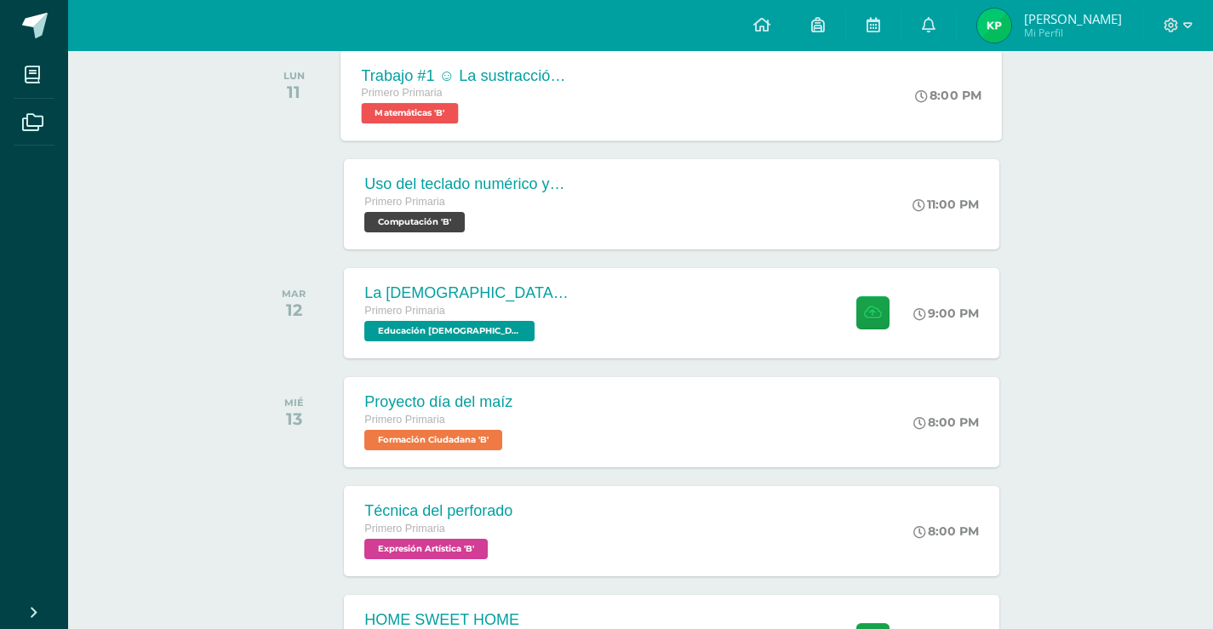
scroll to position [255, 0]
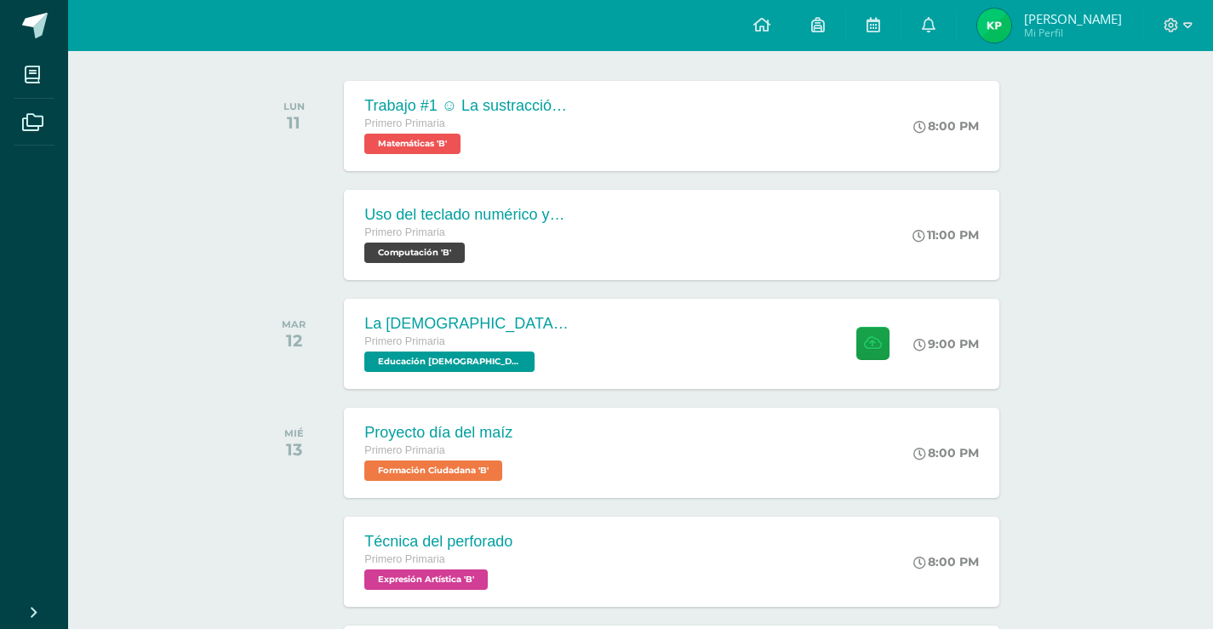
click at [1198, 26] on div at bounding box center [1178, 25] width 70 height 51
click at [1192, 26] on div at bounding box center [1178, 25] width 70 height 51
click at [1191, 26] on div at bounding box center [1178, 25] width 70 height 51
click at [1159, 30] on div at bounding box center [1178, 25] width 70 height 51
click at [1175, 30] on icon at bounding box center [1170, 25] width 15 height 15
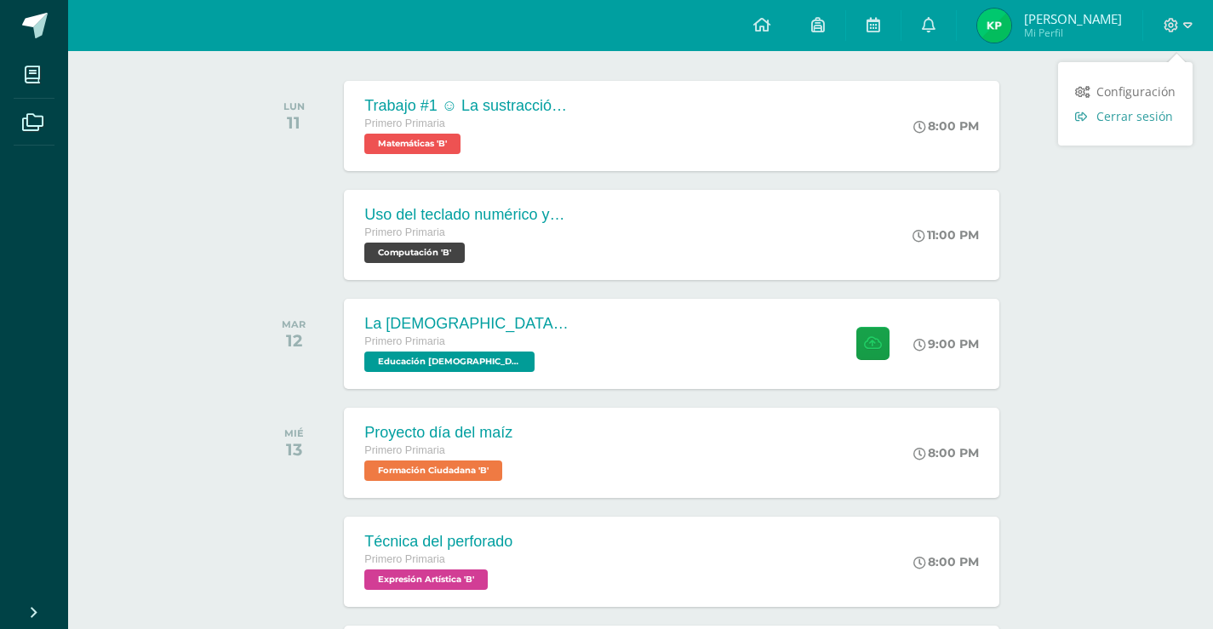
click at [1130, 108] on span "Cerrar sesión" at bounding box center [1134, 116] width 77 height 16
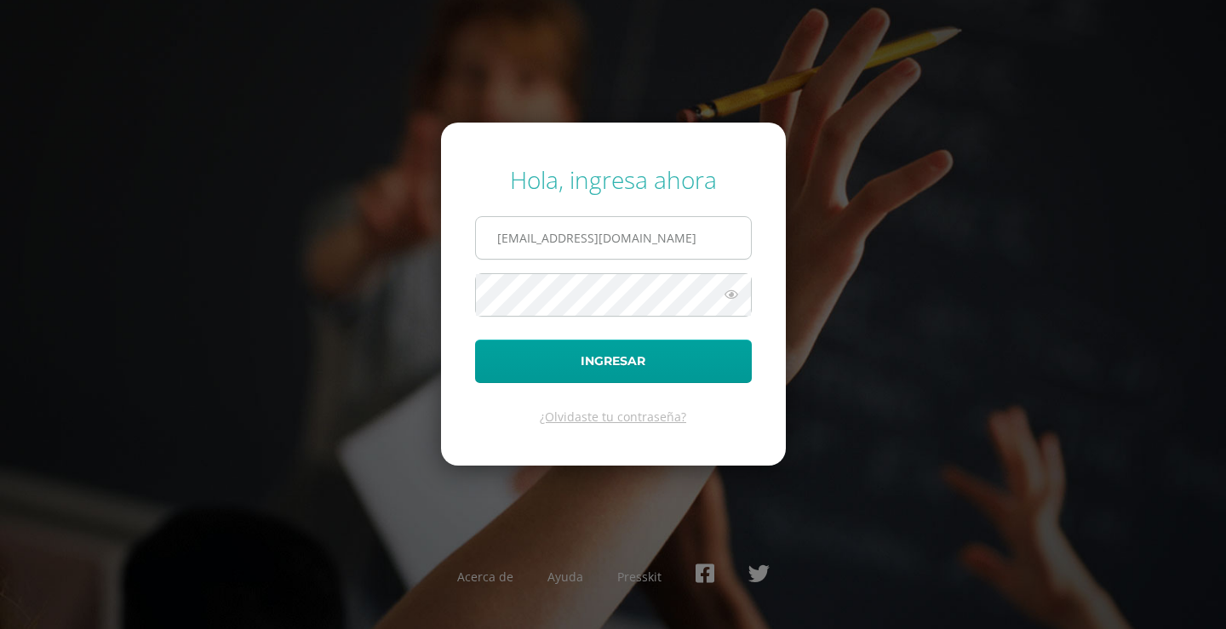
click at [721, 223] on input "502@laestrella.edu.gt" at bounding box center [613, 238] width 275 height 42
type input "594@laestrella.edu.gt"
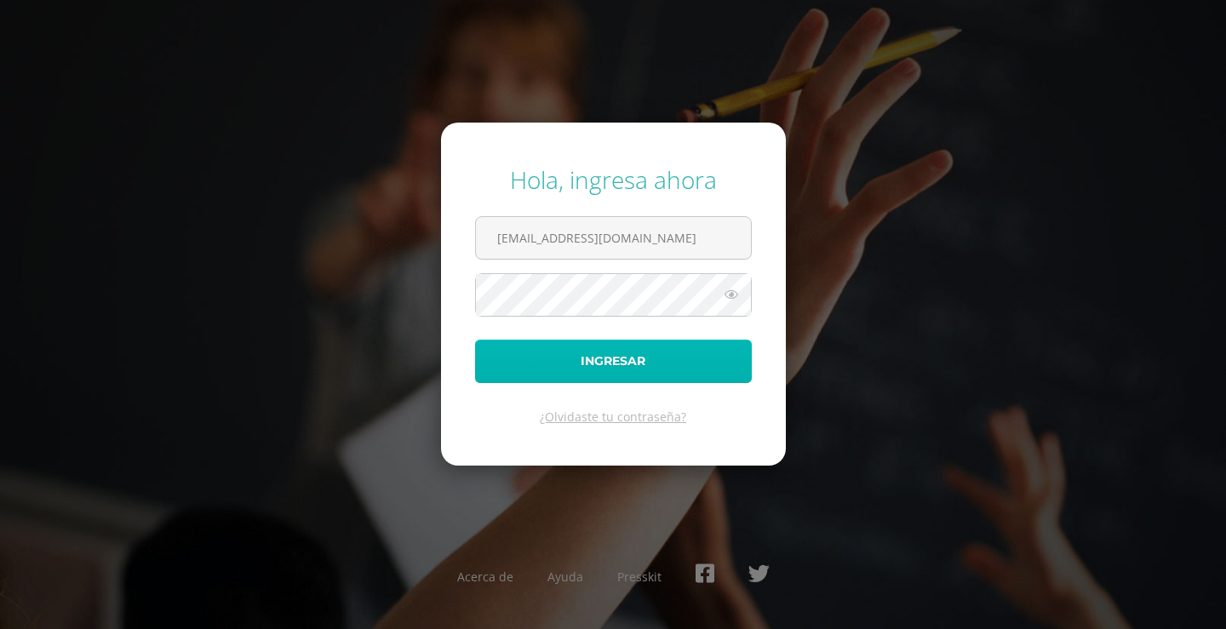
click at [676, 342] on button "Ingresar" at bounding box center [613, 361] width 277 height 43
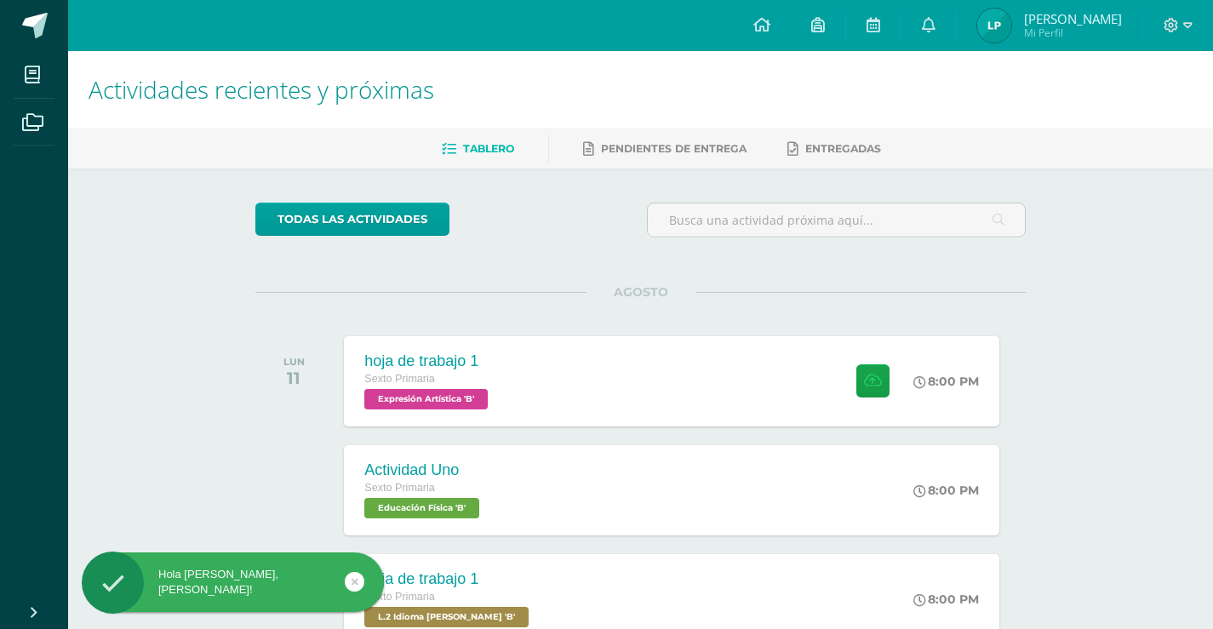
click at [671, 349] on div "hoja de trabajo 1 Sexto Primaria Expresión Artística 'B' 8:00 PM hoja de trabaj…" at bounding box center [671, 381] width 655 height 90
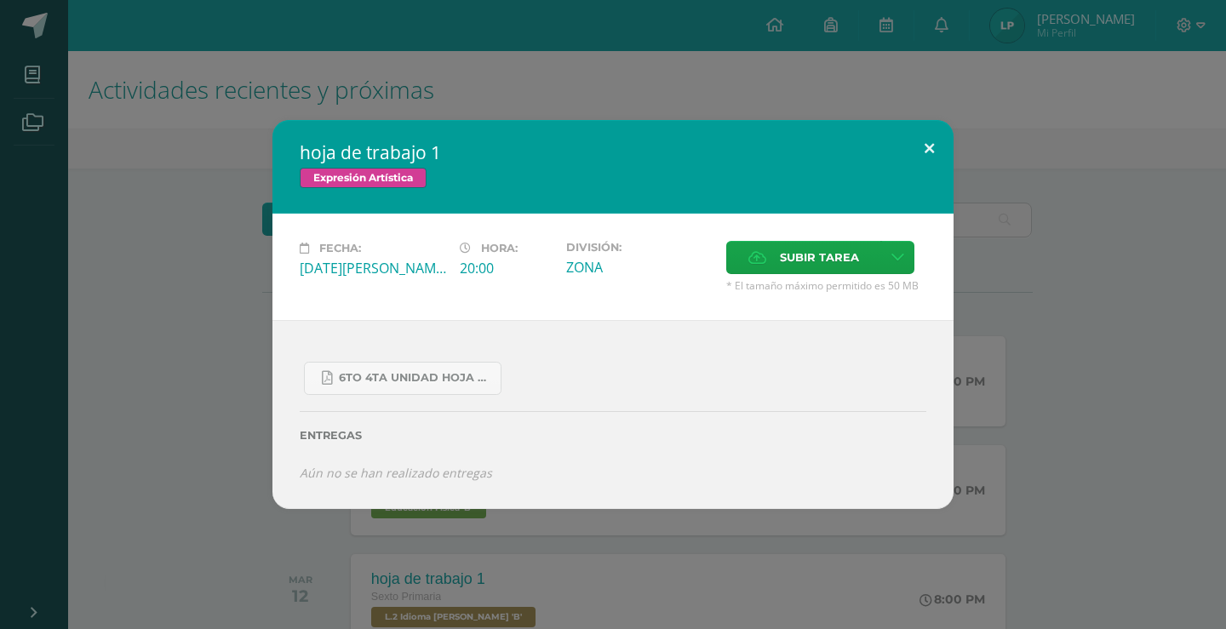
click at [935, 166] on button at bounding box center [929, 149] width 49 height 58
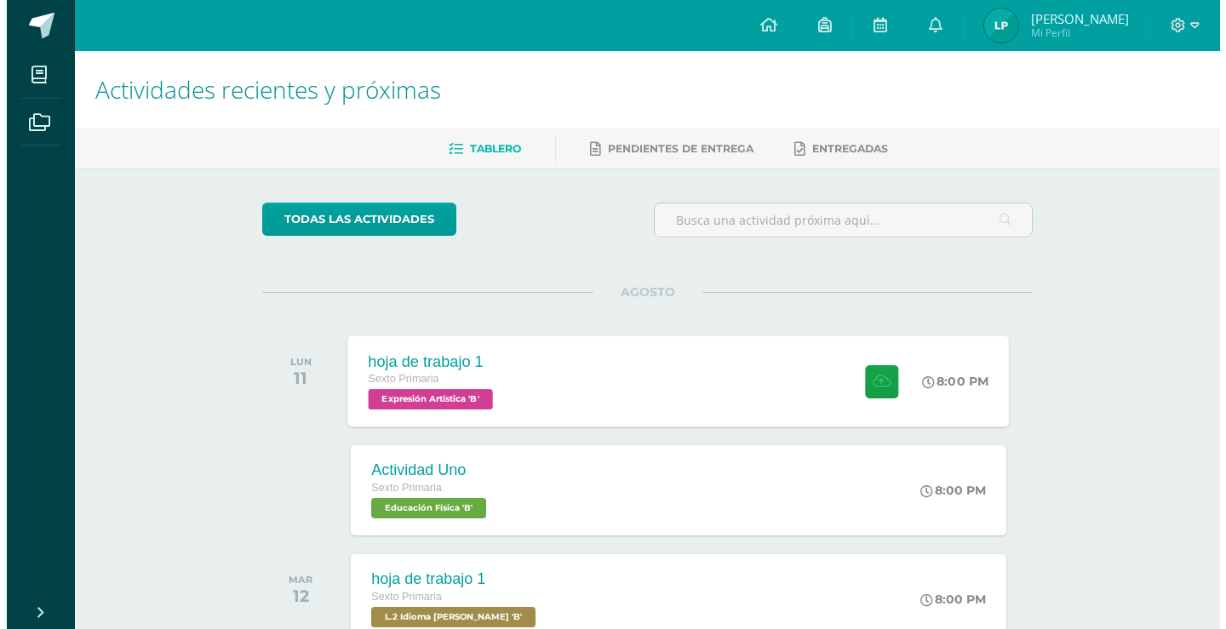
scroll to position [85, 0]
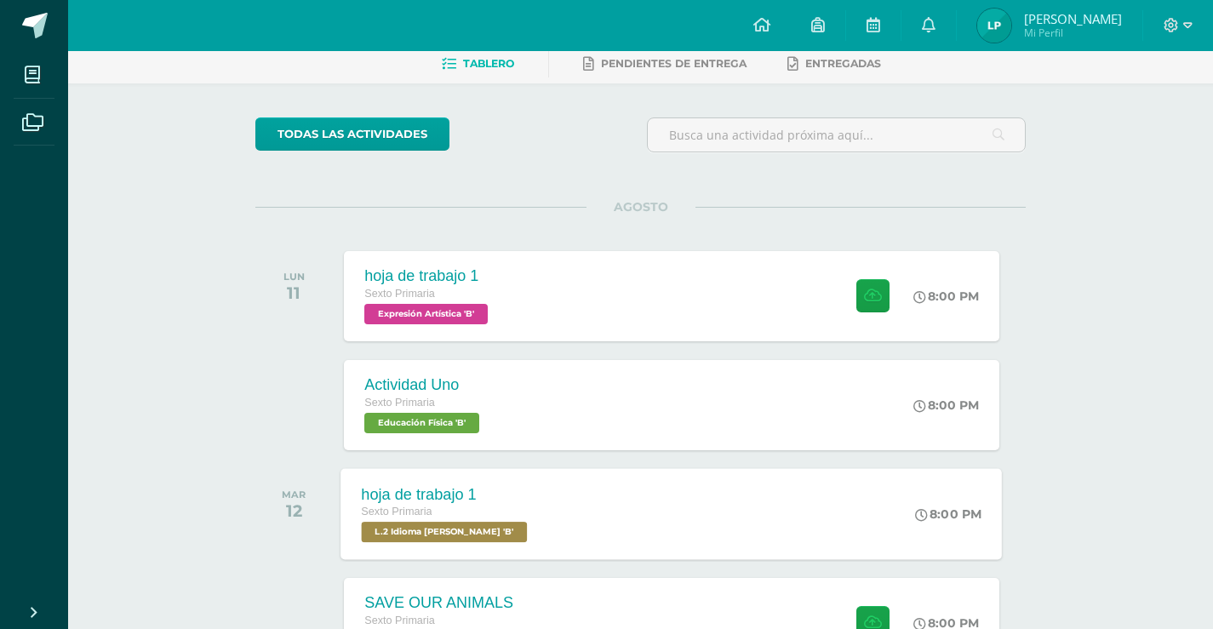
click at [584, 479] on div "hoja de trabajo 1 Sexto Primaria L.2 Idioma Maya Kaqchikel 'B' 8:00 PM hoja de …" at bounding box center [671, 513] width 661 height 91
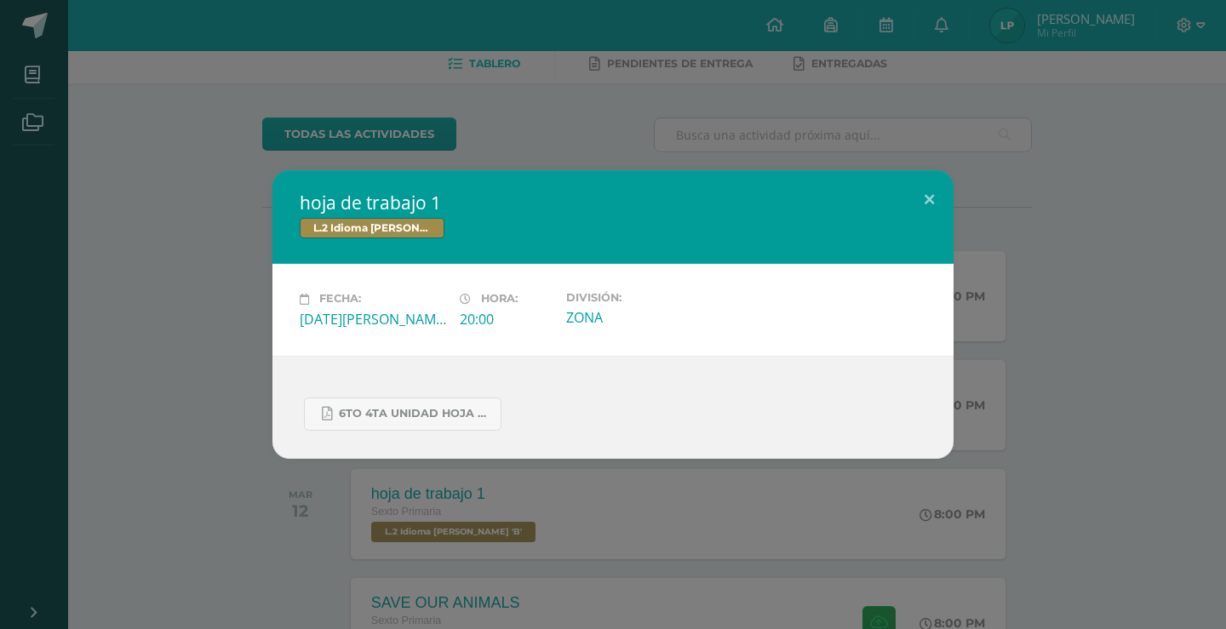
click at [440, 393] on div "6to 4ta unidad hoja de trabajo kaqchikel.pdf" at bounding box center [613, 407] width 626 height 47
click at [435, 404] on link "6to 4ta unidad hoja de trabajo kaqchikel.pdf" at bounding box center [402, 413] width 197 height 33
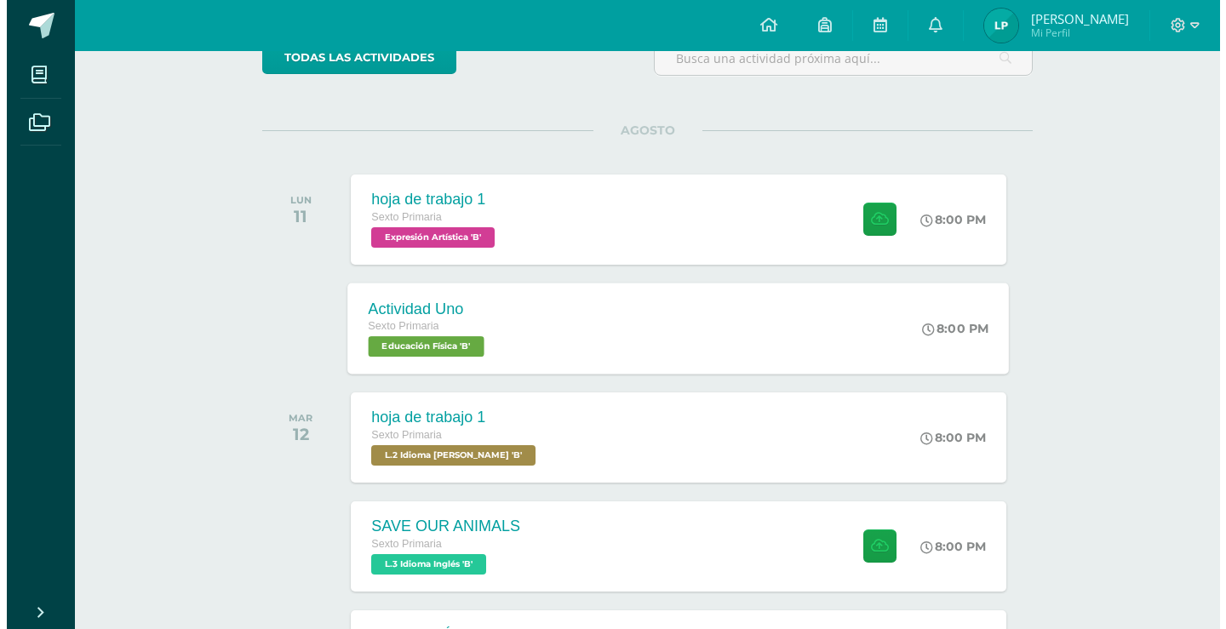
scroll to position [255, 0]
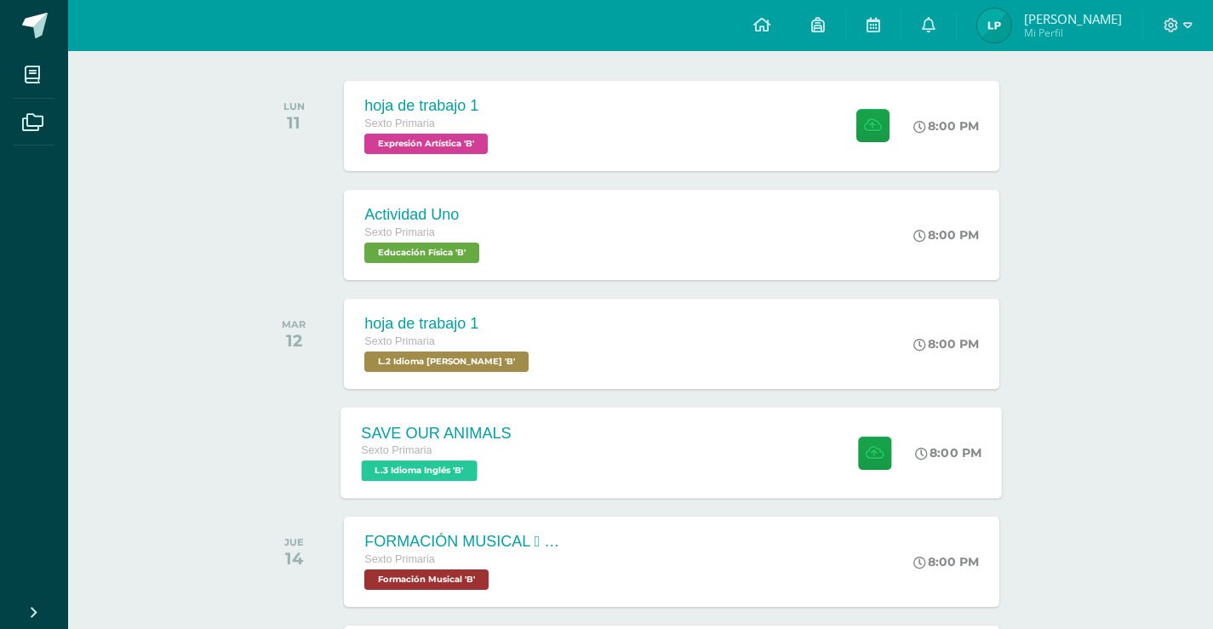
click at [432, 450] on div "Sexto Primaria" at bounding box center [437, 451] width 150 height 19
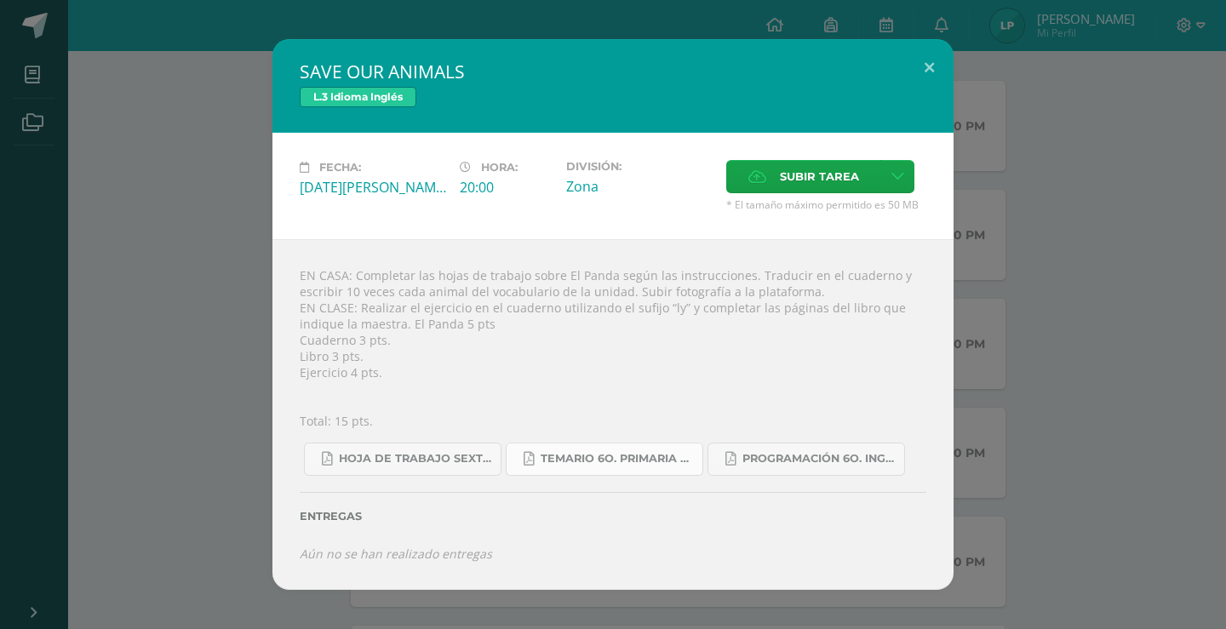
click at [522, 469] on link "Temario 6o. primaria 4-2025.pdf" at bounding box center [604, 459] width 197 height 33
click at [853, 473] on link "Programación 6o. Inglés B.pdf" at bounding box center [805, 459] width 197 height 33
click at [471, 472] on link "Hoja de trabajo SEXTO1.pdf" at bounding box center [402, 459] width 197 height 33
